Goal: Task Accomplishment & Management: Manage account settings

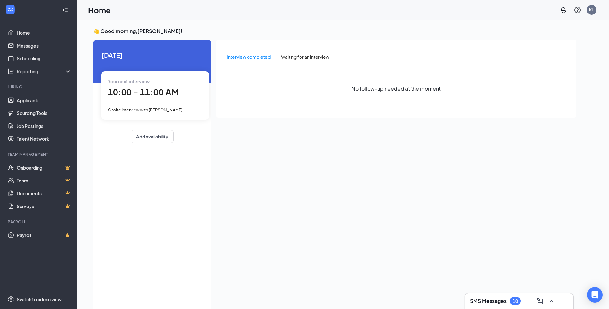
click at [157, 107] on span "Onsite Interview with [PERSON_NAME]" at bounding box center [145, 109] width 75 height 5
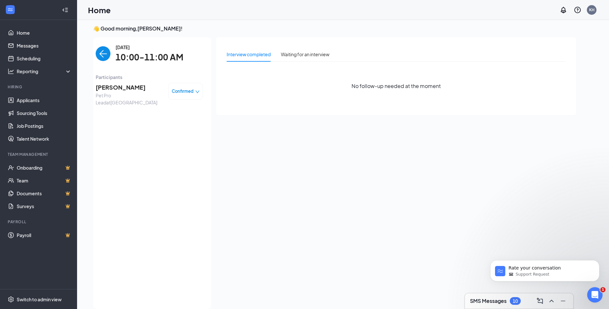
click at [124, 89] on span "[PERSON_NAME]" at bounding box center [129, 87] width 67 height 9
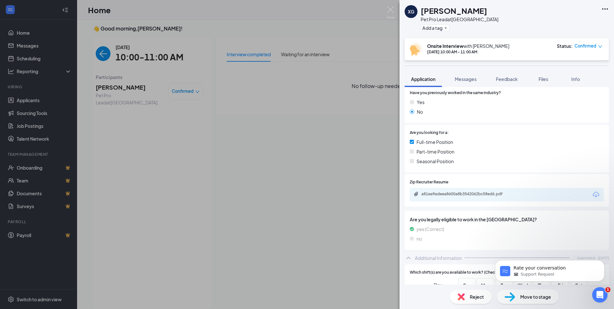
scroll to position [100, 0]
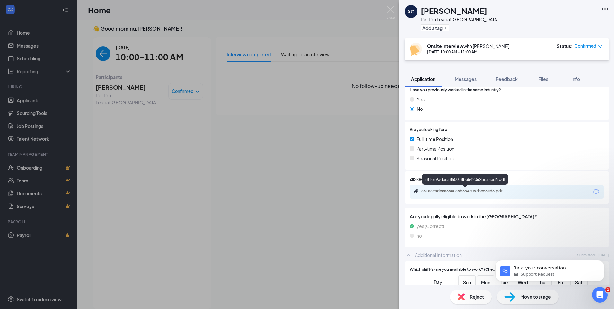
click at [471, 191] on div "a81ea9adeea8600a8b3542062bc58ed6.pdf" at bounding box center [466, 190] width 90 height 5
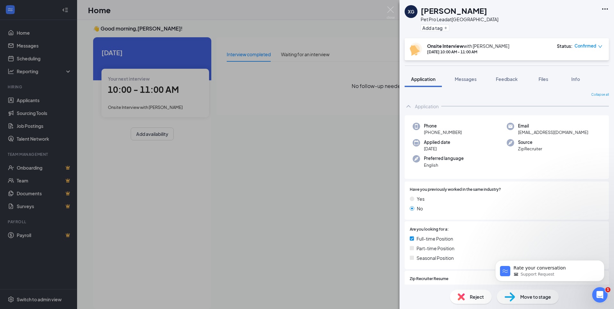
drag, startPoint x: 304, startPoint y: 189, endPoint x: 222, endPoint y: 109, distance: 114.4
click at [304, 189] on div "XG Xavier Gutierrez Pet Pro Lead at Lewisville Add a tag Onsite Interview with …" at bounding box center [307, 154] width 614 height 309
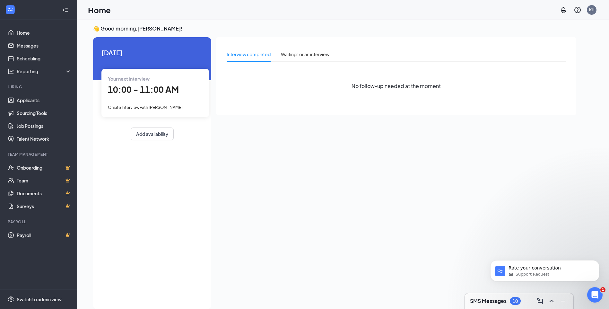
click at [150, 89] on span "10:00 - 11:00 AM" at bounding box center [143, 89] width 71 height 11
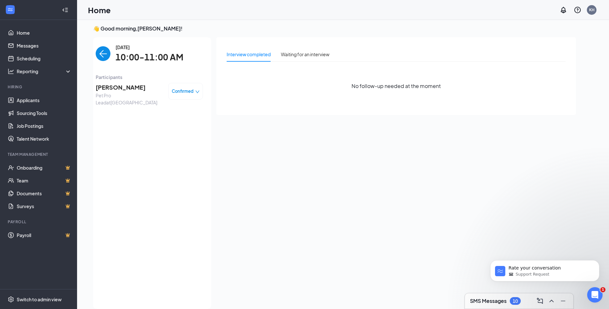
click at [147, 89] on span "Xavier Gutierrez" at bounding box center [129, 87] width 67 height 9
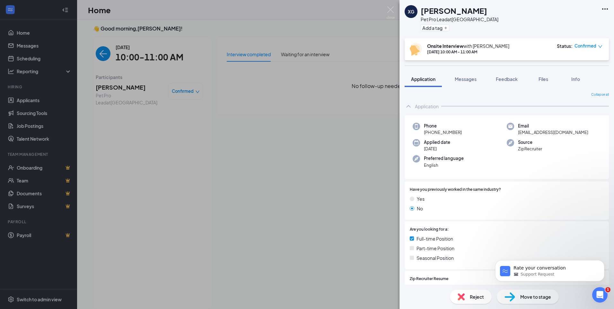
click at [600, 46] on icon "down" at bounding box center [600, 46] width 4 height 4
click at [580, 67] on span "Request Reschedule" at bounding box center [565, 69] width 44 height 7
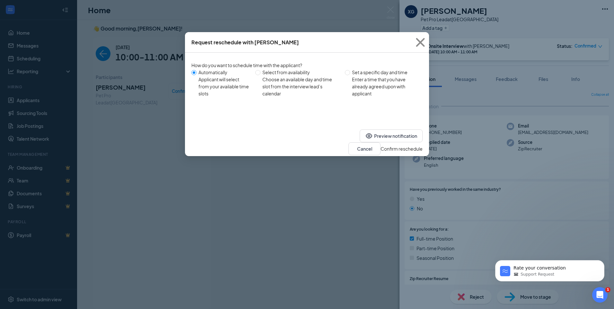
click at [414, 145] on button "Confirm reschedule" at bounding box center [401, 148] width 42 height 7
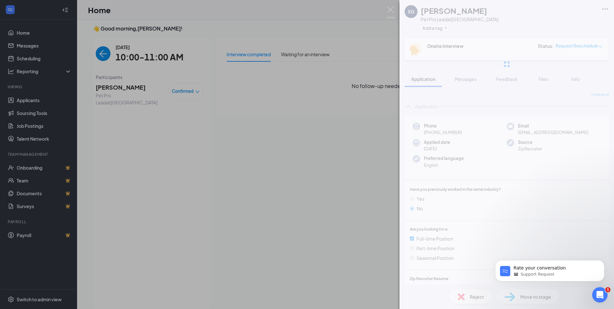
click at [173, 156] on div "XG Xavier Gutierrez Pet Pro Lead at Lewisville Add a tag Onsite Interview Statu…" at bounding box center [307, 154] width 614 height 309
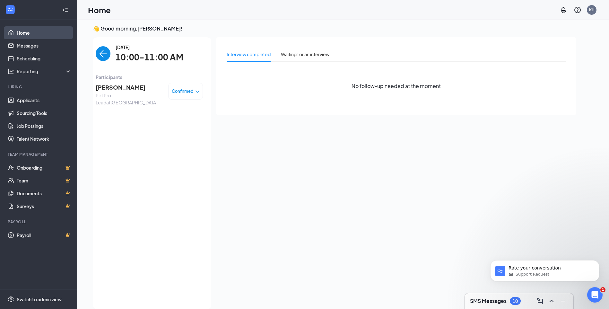
click at [25, 33] on link "Home" at bounding box center [44, 32] width 55 height 13
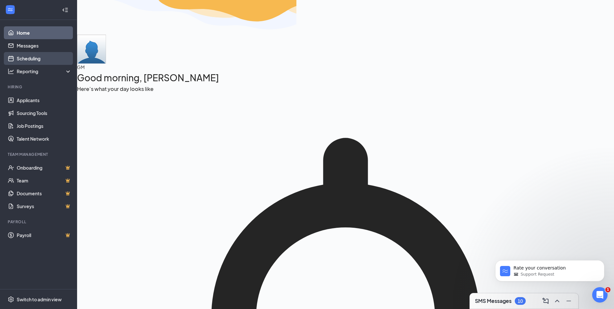
click at [41, 54] on link "Scheduling" at bounding box center [44, 58] width 55 height 13
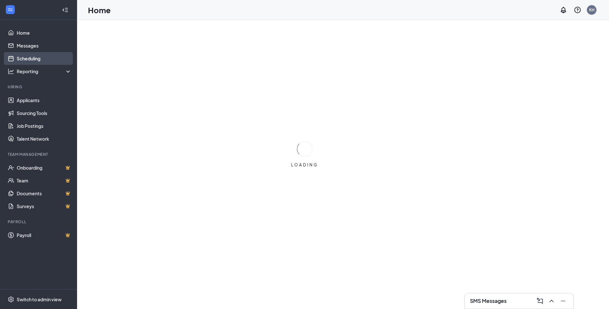
click at [37, 57] on link "Scheduling" at bounding box center [44, 58] width 55 height 13
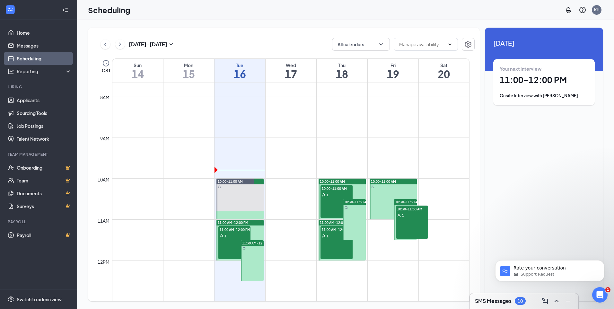
drag, startPoint x: 248, startPoint y: 191, endPoint x: 261, endPoint y: 199, distance: 15.1
click at [221, 200] on link "10:00-11:00 AM" at bounding box center [239, 198] width 49 height 41
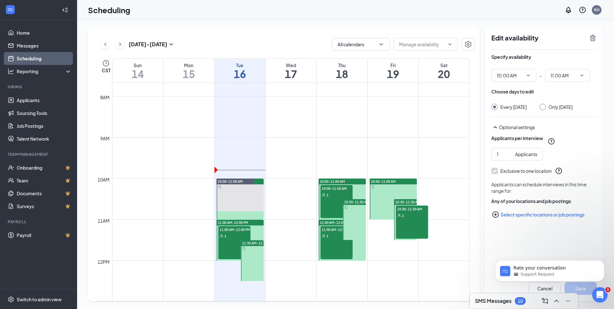
click at [594, 41] on icon "TrashOutline" at bounding box center [593, 38] width 8 height 8
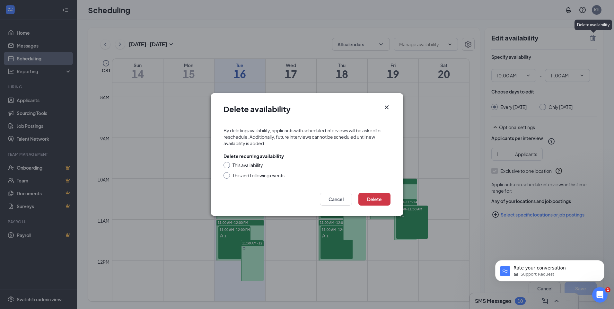
click at [240, 166] on div "This availability" at bounding box center [247, 165] width 30 height 6
click at [228, 166] on input "This availability" at bounding box center [225, 164] width 4 height 4
radio input "true"
drag, startPoint x: 335, startPoint y: 203, endPoint x: 359, endPoint y: 229, distance: 35.6
click at [359, 229] on div "Delete availability By deleting availability, applicants with scheduled intervi…" at bounding box center [307, 154] width 614 height 309
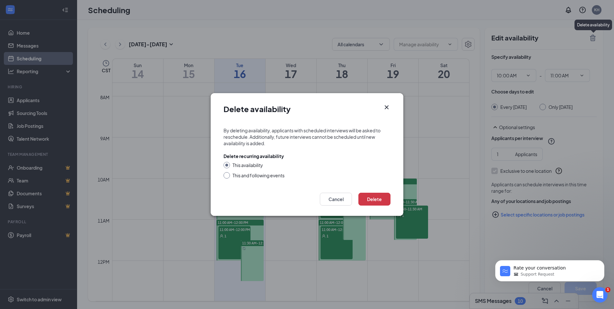
click at [373, 206] on div "Delete Cancel" at bounding box center [307, 201] width 193 height 30
click at [374, 201] on button "Delete" at bounding box center [374, 199] width 32 height 13
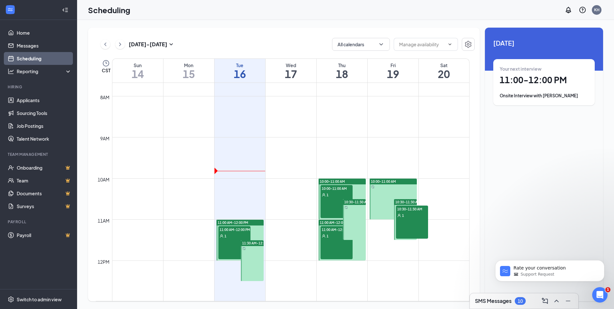
click at [258, 231] on div at bounding box center [239, 240] width 47 height 41
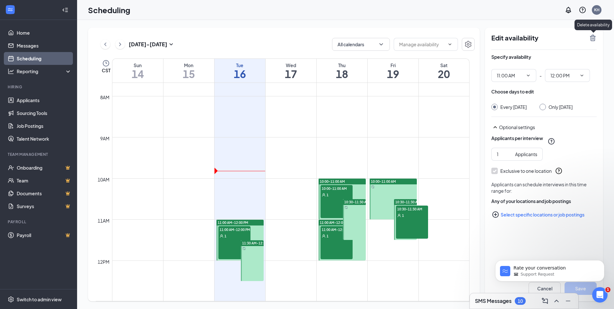
click at [594, 38] on icon "TrashOutline" at bounding box center [593, 38] width 6 height 6
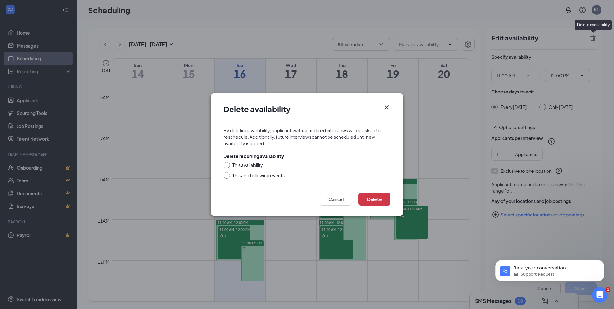
click at [243, 166] on div "This availability" at bounding box center [247, 165] width 30 height 6
click at [228, 166] on input "This availability" at bounding box center [225, 164] width 4 height 4
radio input "true"
click at [391, 198] on div "Delete Cancel" at bounding box center [307, 201] width 193 height 30
drag, startPoint x: 385, startPoint y: 196, endPoint x: 396, endPoint y: 157, distance: 40.5
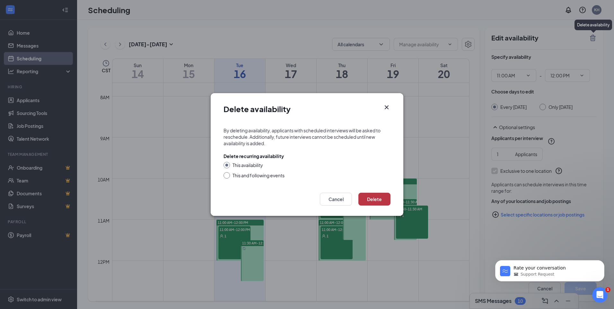
click at [396, 157] on div "Delete availability By deleting availability, applicants with scheduled intervi…" at bounding box center [307, 154] width 193 height 123
click at [378, 195] on button "Delete" at bounding box center [374, 199] width 32 height 13
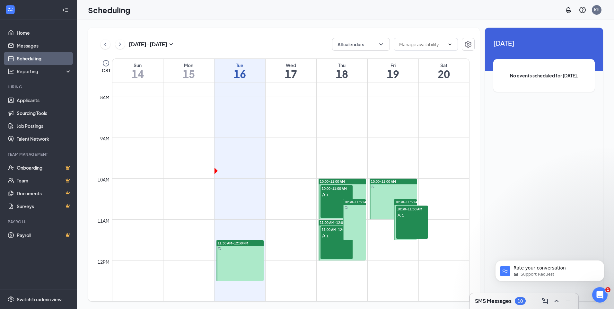
click at [248, 262] on div at bounding box center [239, 260] width 47 height 41
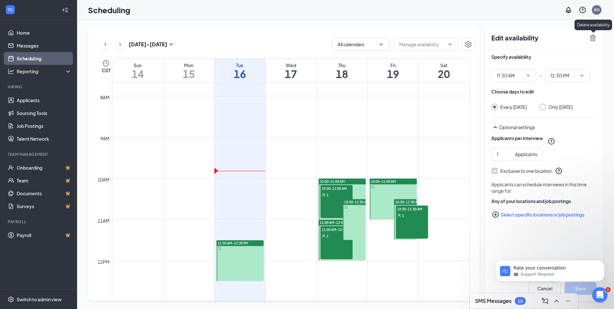
click at [589, 38] on icon "TrashOutline" at bounding box center [593, 38] width 8 height 8
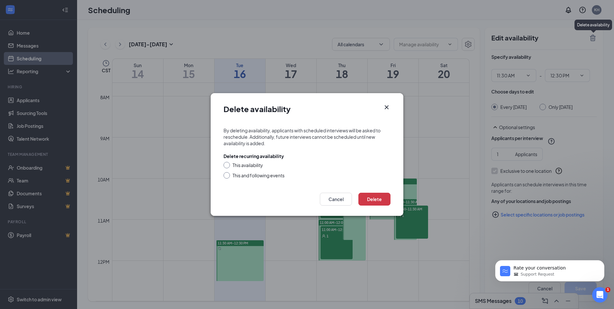
click at [251, 166] on div "This availability" at bounding box center [247, 165] width 30 height 6
click at [228, 166] on input "This availability" at bounding box center [225, 164] width 4 height 4
radio input "true"
click at [372, 200] on button "Delete" at bounding box center [374, 199] width 32 height 13
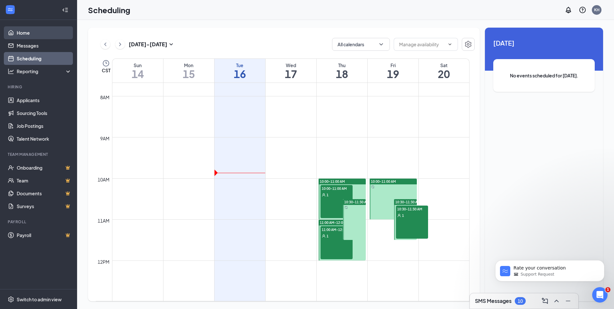
click at [23, 32] on link "Home" at bounding box center [44, 32] width 55 height 13
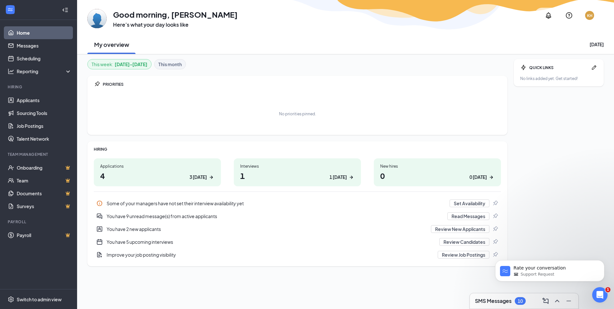
click at [201, 118] on div "No priorities pinned." at bounding box center [297, 114] width 407 height 32
click at [502, 301] on h3 "SMS Messages" at bounding box center [493, 300] width 37 height 7
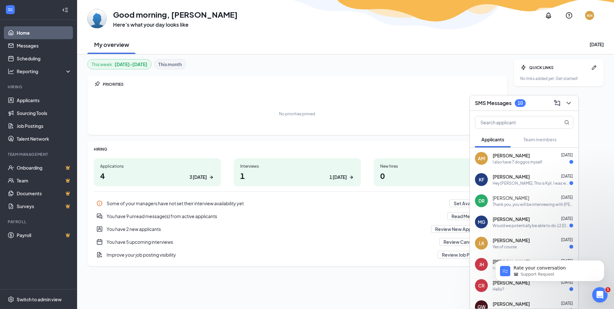
click at [510, 182] on div "Hey Jacob, This is Kyli. I was wondering if I could set up a schedule for sprin…" at bounding box center [530, 182] width 77 height 5
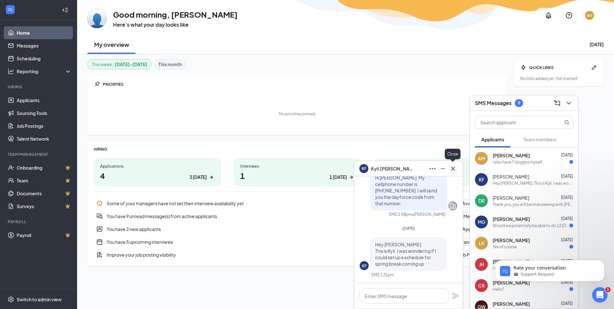
click at [455, 168] on icon "Cross" at bounding box center [453, 169] width 8 height 8
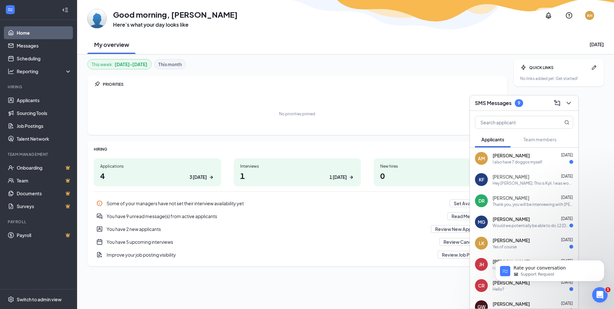
click at [535, 208] on div "DR DaRiyah Robinson Feb 8, 2024 Thank you, you will be interviewing with Heath,…" at bounding box center [524, 200] width 109 height 21
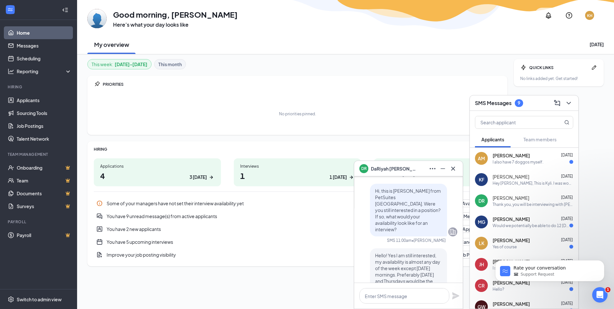
scroll to position [-194, 0]
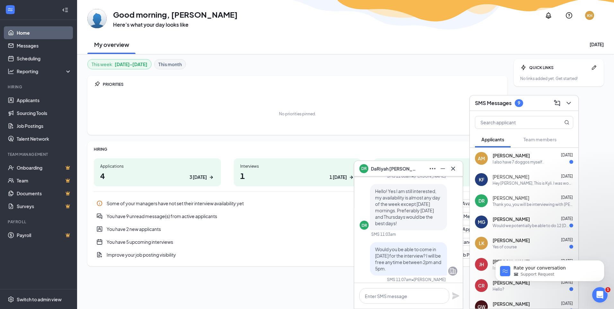
click at [528, 228] on div "Would we potentially be able to do 12 tomorrow? I have to take my mother in law…" at bounding box center [530, 225] width 77 height 5
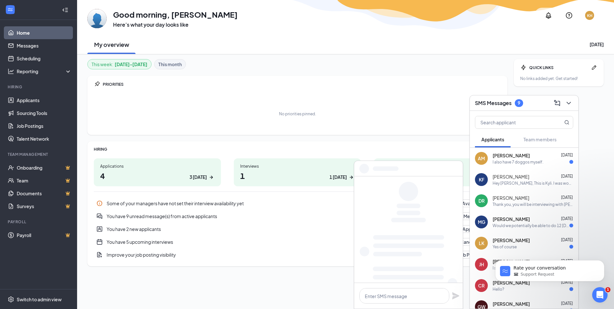
scroll to position [0, 0]
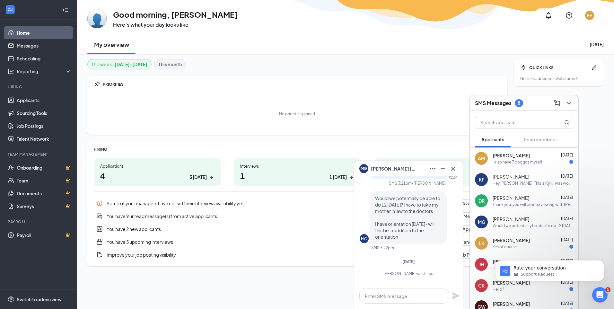
click at [522, 246] on div "Yes of course" at bounding box center [532, 246] width 81 height 5
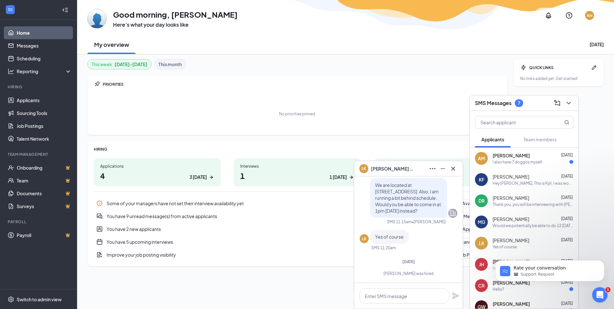
click at [516, 160] on div "I also have 7 doggos myself." at bounding box center [517, 161] width 51 height 5
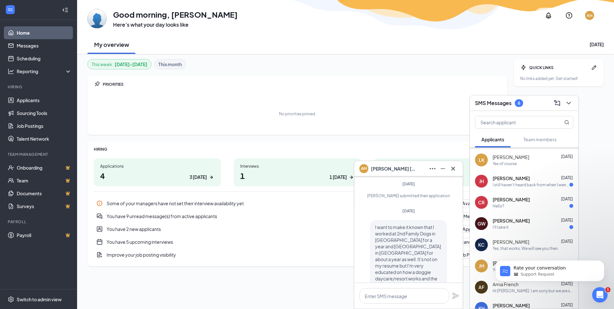
scroll to position [-26, 0]
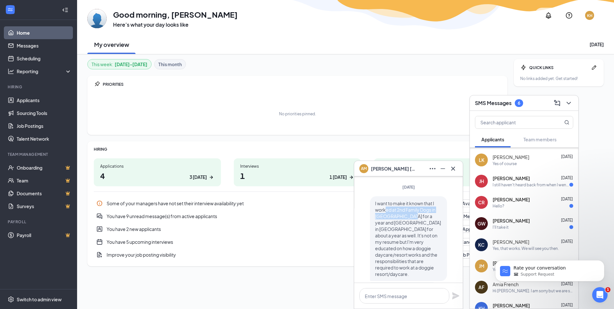
drag, startPoint x: 385, startPoint y: 216, endPoint x: 407, endPoint y: 222, distance: 22.4
click at [407, 222] on span "I want to make it known that I worked at 2nd Family Dogs in McKinney for a year…" at bounding box center [408, 238] width 66 height 76
drag, startPoint x: 407, startPoint y: 222, endPoint x: 391, endPoint y: 231, distance: 18.4
click at [391, 231] on span "I want to make it known that I worked at 2nd Family Dogs in McKinney for a year…" at bounding box center [408, 238] width 66 height 76
drag, startPoint x: 383, startPoint y: 229, endPoint x: 407, endPoint y: 245, distance: 29.4
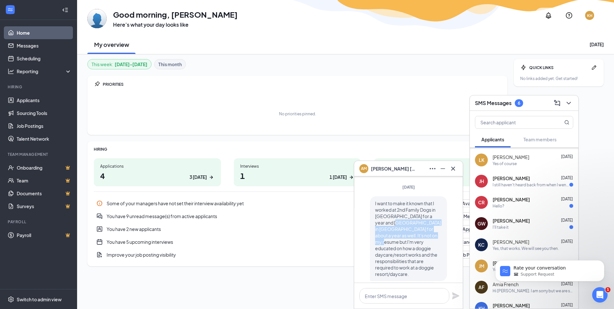
click at [407, 245] on p "I want to make it known that I worked at 2nd Family Dogs in McKinney for a year…" at bounding box center [408, 238] width 67 height 77
drag, startPoint x: 407, startPoint y: 245, endPoint x: 397, endPoint y: 246, distance: 10.3
click at [397, 246] on span "I want to make it known that I worked at 2nd Family Dogs in McKinney for a year…" at bounding box center [408, 238] width 66 height 76
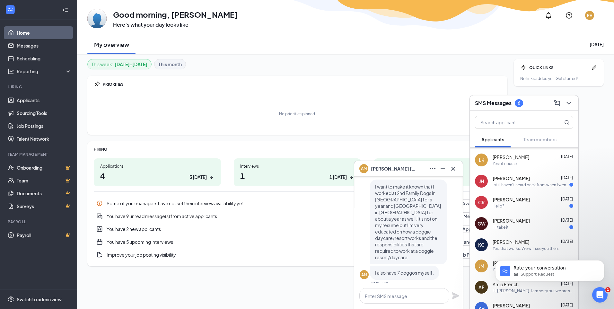
scroll to position [0, 0]
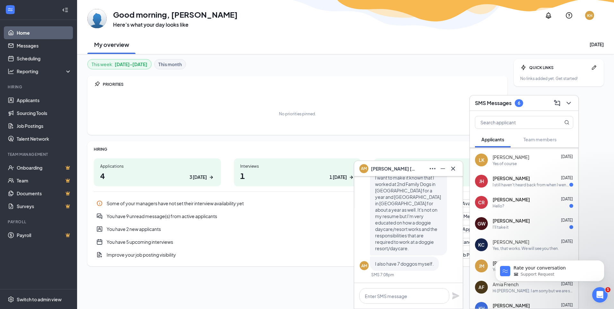
click at [380, 169] on span "Ashley Mickelson" at bounding box center [393, 168] width 45 height 7
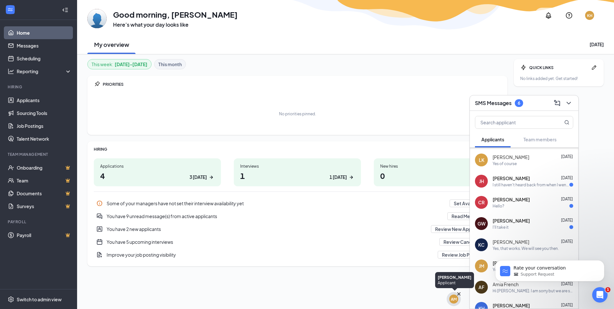
click at [448, 297] on div "AM" at bounding box center [454, 299] width 14 height 14
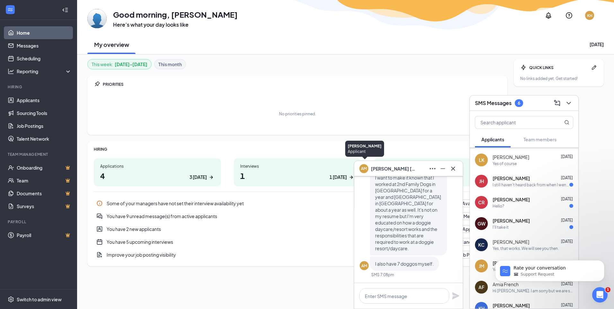
click at [364, 168] on div "AM" at bounding box center [364, 167] width 6 height 5
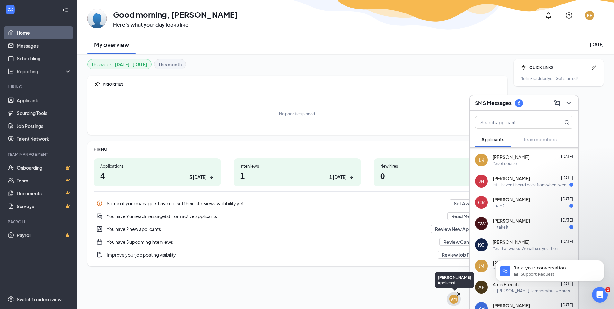
click at [454, 300] on div "AM" at bounding box center [454, 298] width 6 height 5
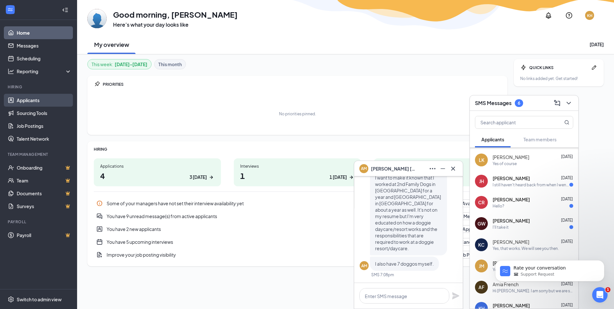
click at [29, 96] on link "Applicants" at bounding box center [44, 100] width 55 height 13
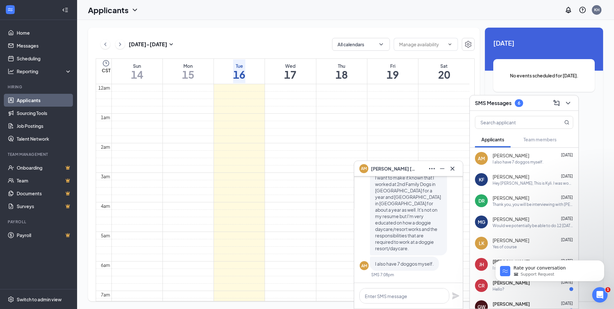
scroll to position [227, 0]
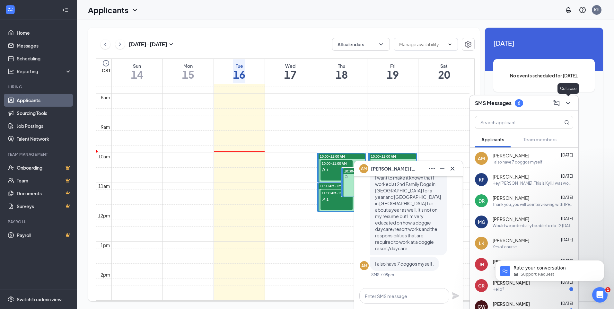
click at [571, 102] on icon "ChevronDown" at bounding box center [568, 103] width 8 height 8
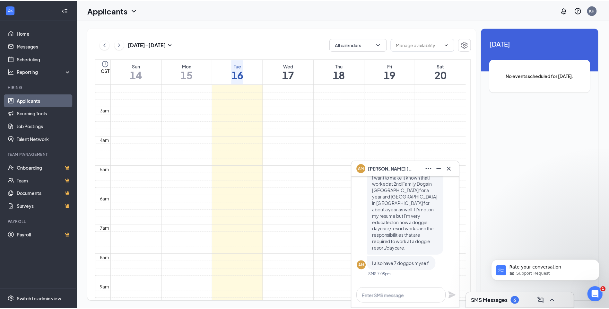
scroll to position [0, 0]
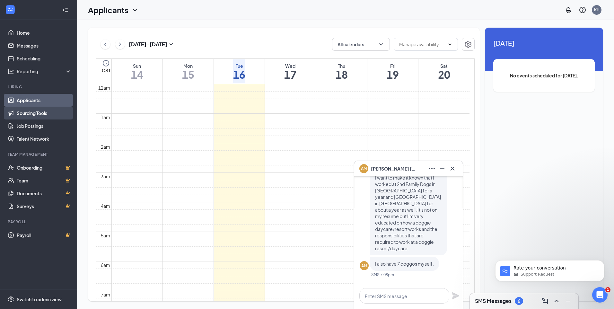
click at [33, 115] on link "Sourcing Tools" at bounding box center [44, 113] width 55 height 13
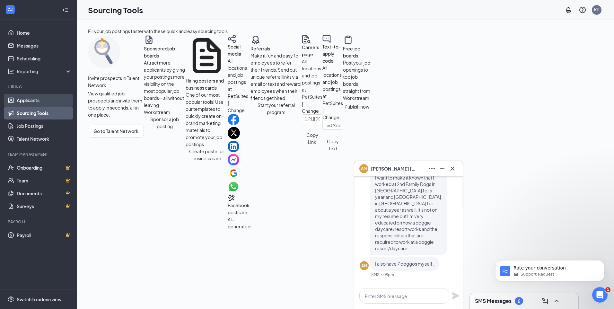
click at [33, 103] on link "Applicants" at bounding box center [44, 100] width 55 height 13
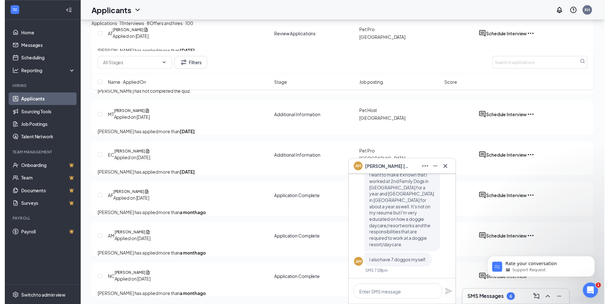
scroll to position [423, 0]
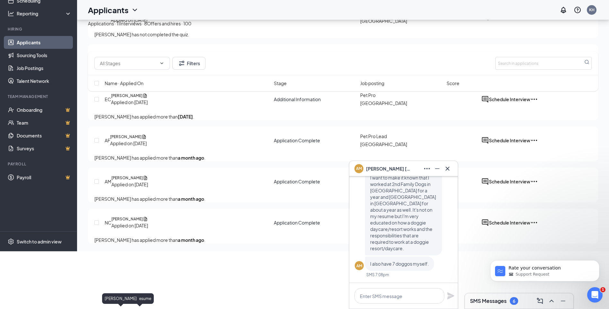
click at [143, 181] on icon "Document" at bounding box center [145, 178] width 5 height 6
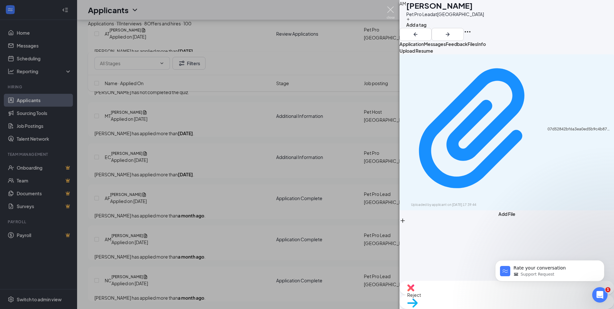
click at [393, 12] on img at bounding box center [391, 12] width 8 height 13
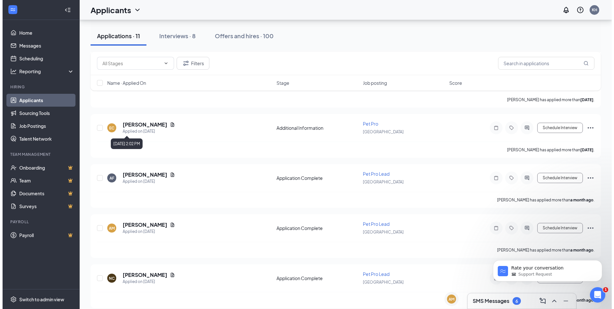
scroll to position [368, 0]
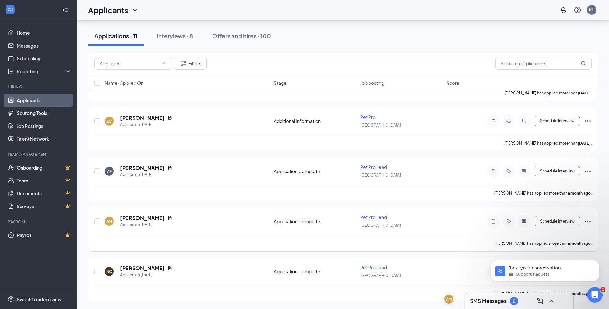
click at [168, 216] on icon "Document" at bounding box center [169, 217] width 5 height 5
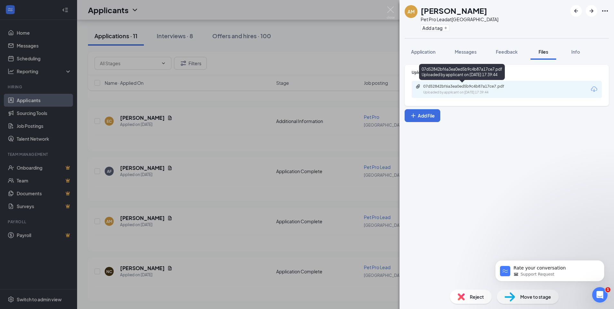
click at [462, 86] on div "07d52842bf6a3ea0ed5b9c4b87a17ce7.pdf" at bounding box center [468, 86] width 90 height 5
click at [423, 50] on span "Application" at bounding box center [423, 52] width 24 height 6
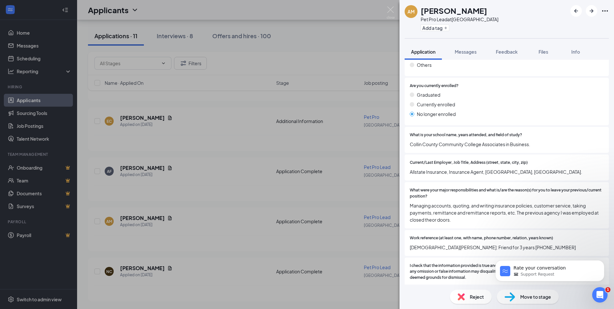
scroll to position [501, 0]
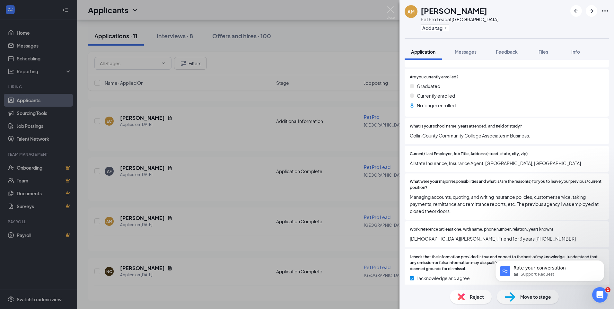
click at [520, 296] on span "Move to stage" at bounding box center [535, 296] width 31 height 7
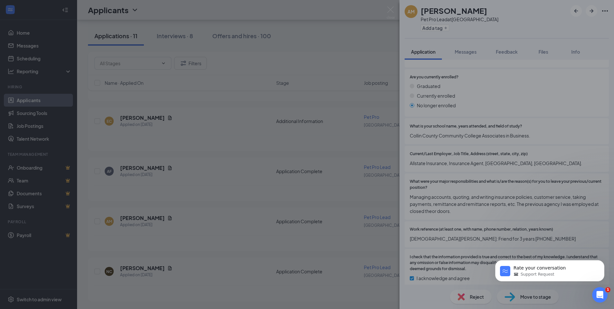
scroll to position [498, 0]
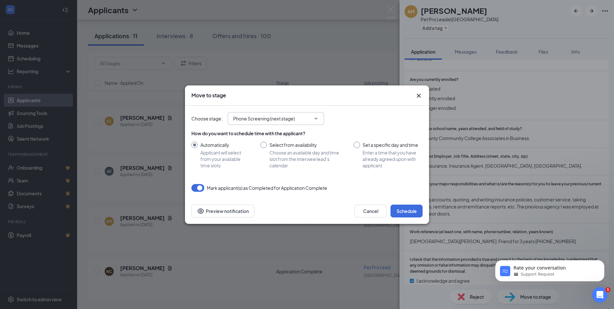
click at [275, 116] on input "Phone Screening (next stage)" at bounding box center [272, 118] width 78 height 7
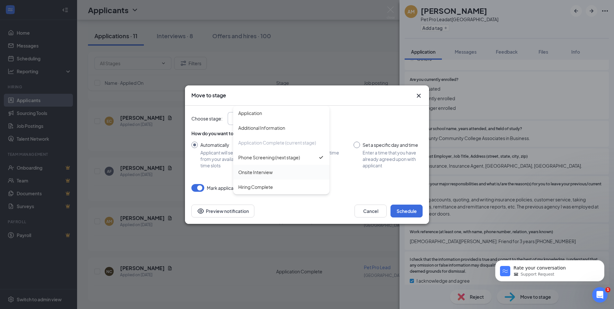
click at [253, 172] on div "Onsite Interview" at bounding box center [255, 172] width 34 height 7
type input "Onsite Interview"
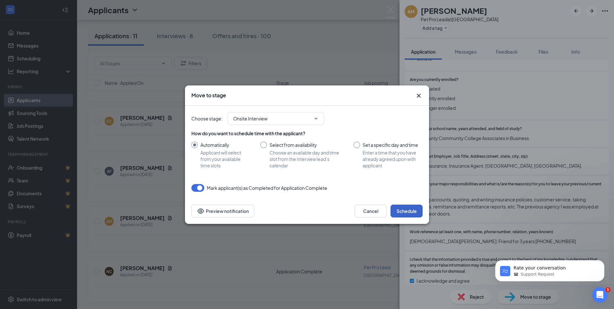
click at [410, 210] on button "Schedule" at bounding box center [406, 211] width 32 height 13
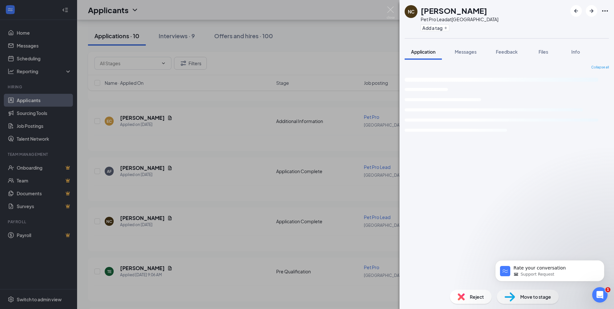
click at [364, 170] on div "NC [PERSON_NAME] Pet Pro Lead at [GEOGRAPHIC_DATA] Add a tag Application Messag…" at bounding box center [307, 154] width 614 height 309
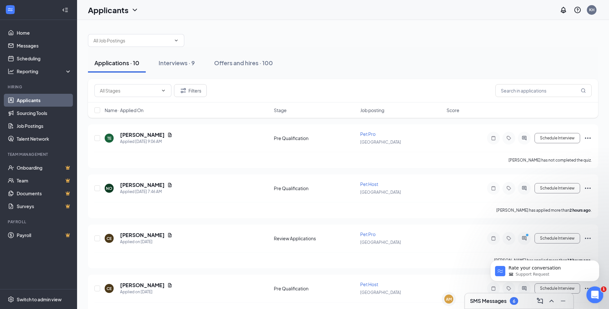
click at [594, 294] on icon "Open Intercom Messenger" at bounding box center [594, 293] width 4 height 5
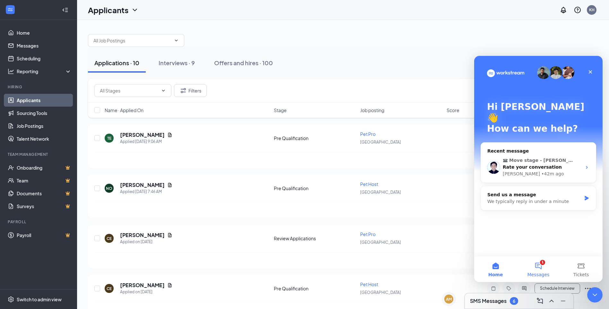
click at [544, 265] on button "1 Messages" at bounding box center [538, 269] width 43 height 26
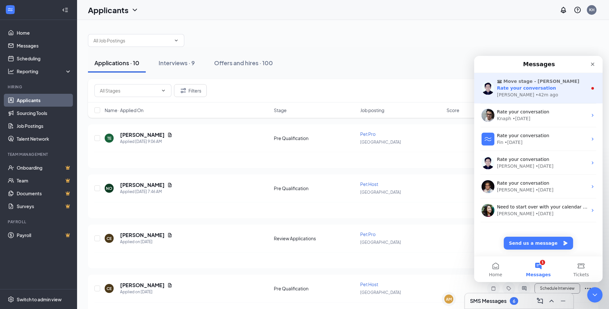
click at [536, 94] on div "• 42m ago" at bounding box center [547, 94] width 22 height 7
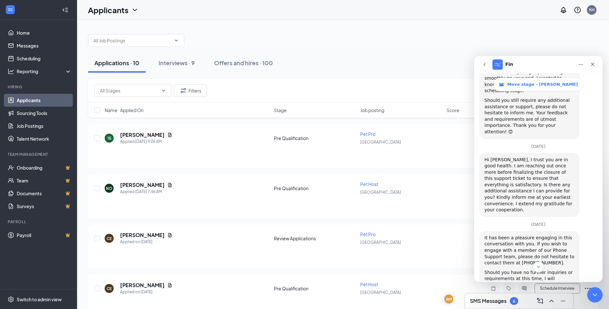
scroll to position [1034, 0]
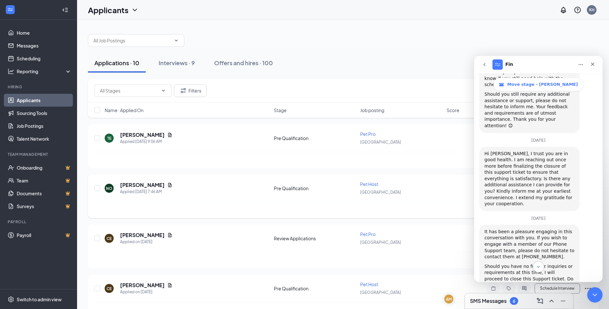
drag, startPoint x: 453, startPoint y: 205, endPoint x: 452, endPoint y: 199, distance: 6.4
click at [453, 205] on div "[PERSON_NAME] has applied more than 2 hours ago ." at bounding box center [342, 210] width 497 height 16
click at [483, 66] on icon "go back" at bounding box center [484, 64] width 5 height 5
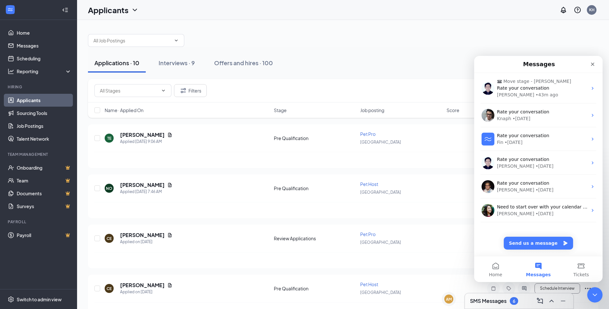
scroll to position [0, 0]
click at [593, 64] on icon "Close" at bounding box center [593, 65] width 4 height 4
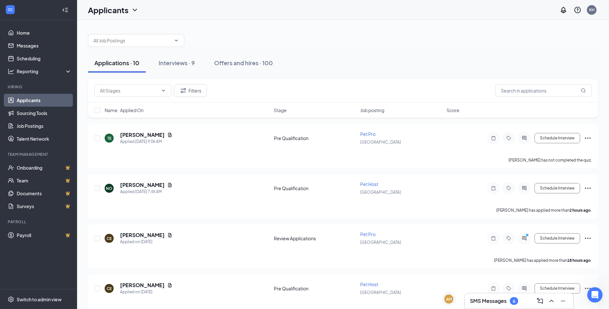
click at [592, 292] on icon "Open Intercom Messenger" at bounding box center [594, 294] width 11 height 11
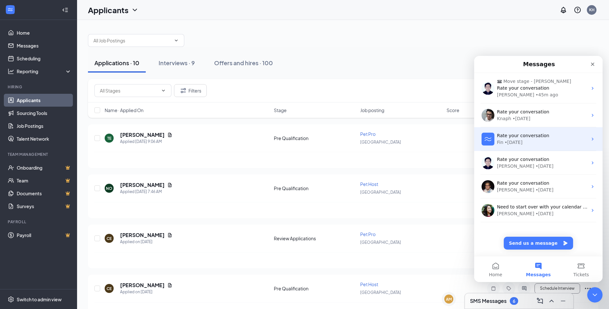
click at [534, 139] on div "Fin • [DATE]" at bounding box center [542, 142] width 91 height 7
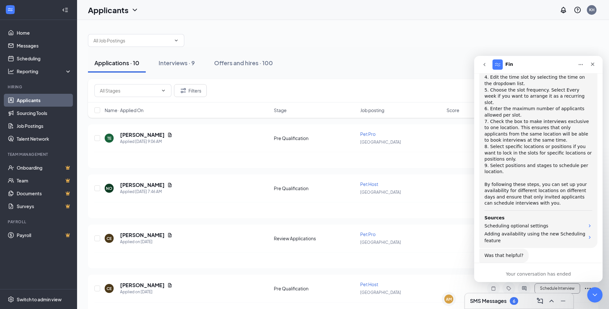
scroll to position [255, 0]
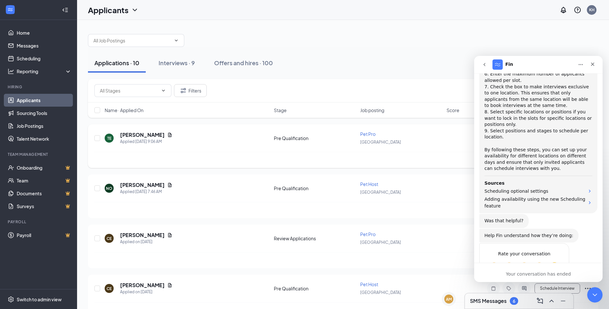
click at [389, 124] on div "TE [PERSON_NAME] Applied [DATE] 9:06 AM Pre Qualification Pet Pro Lewisville Sc…" at bounding box center [343, 146] width 510 height 44
click at [487, 61] on button "go back" at bounding box center [484, 64] width 12 height 12
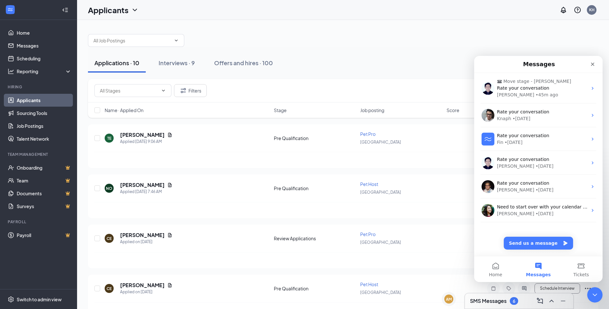
scroll to position [0, 0]
